Goal: Information Seeking & Learning: Learn about a topic

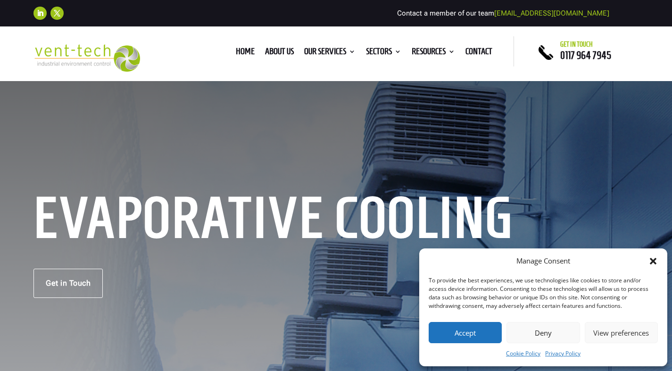
click at [307, 211] on h1 "Evaporative Cooling" at bounding box center [433, 220] width 801 height 50
click at [336, 295] on div "Get in Touch" at bounding box center [335, 283] width 605 height 29
click at [248, 215] on h1 "Evaporative Cooling" at bounding box center [433, 220] width 801 height 50
click at [220, 107] on div "Evaporative Cooling Get in Touch" at bounding box center [336, 248] width 672 height 336
click at [464, 249] on div "Manage Consent To provide the best experiences, we use technologies like cookie…" at bounding box center [543, 307] width 248 height 118
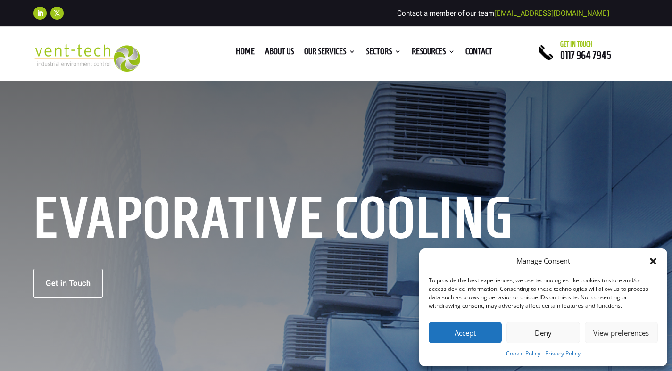
click at [300, 171] on div "Evaporative Cooling Get in Touch" at bounding box center [336, 248] width 672 height 336
click at [336, 220] on h1 "Evaporative Cooling" at bounding box center [433, 220] width 801 height 50
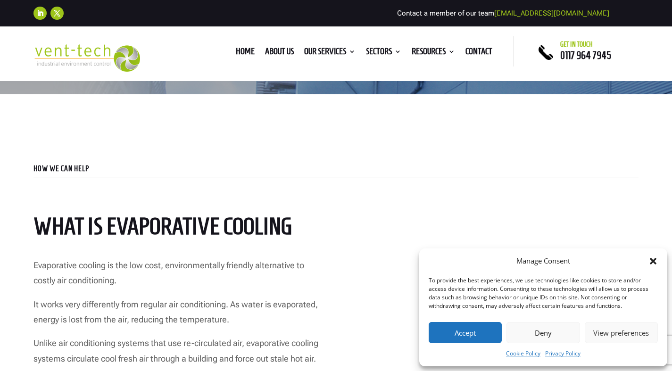
scroll to position [324, 0]
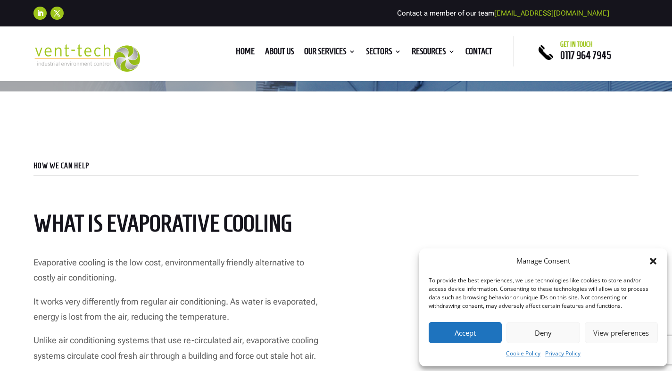
click at [472, 165] on p "HOW WE CAN HELP" at bounding box center [335, 166] width 605 height 8
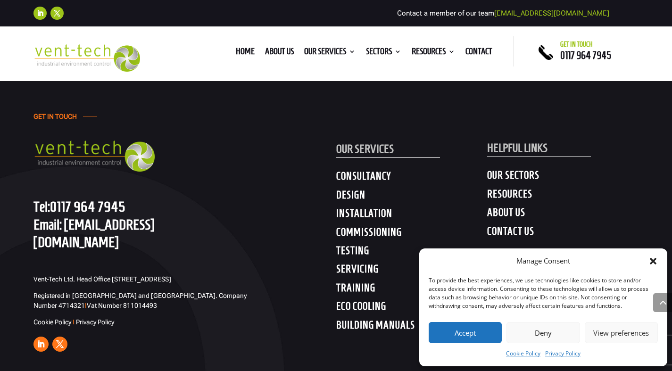
scroll to position [3280, 0]
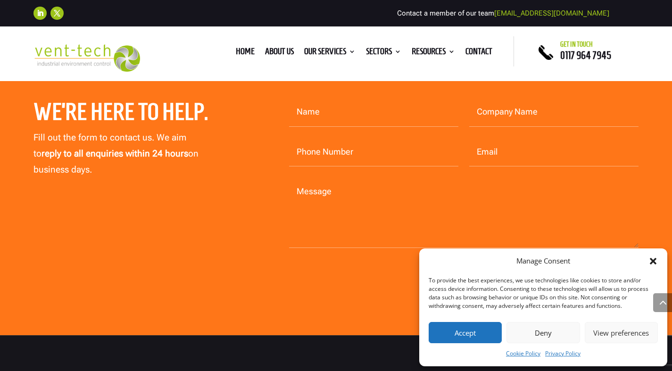
click at [272, 335] on div "We’re here to help. Fill out the form to contact us. We aim to reply to all enq…" at bounding box center [336, 191] width 672 height 288
